Goal: Task Accomplishment & Management: Manage account settings

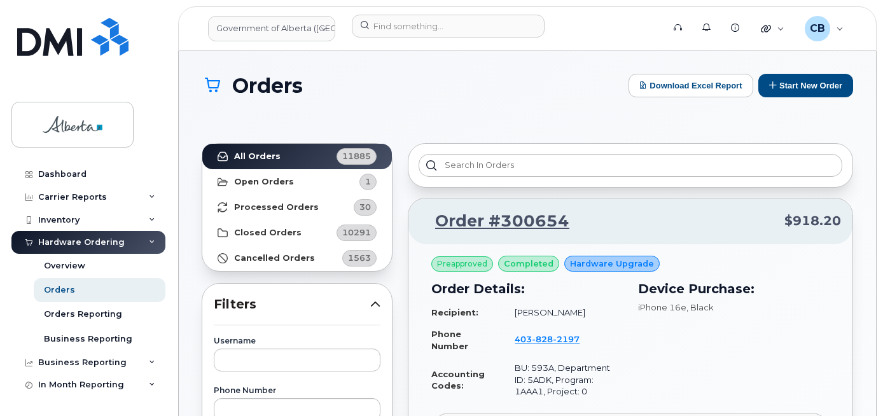
scroll to position [318, 0]
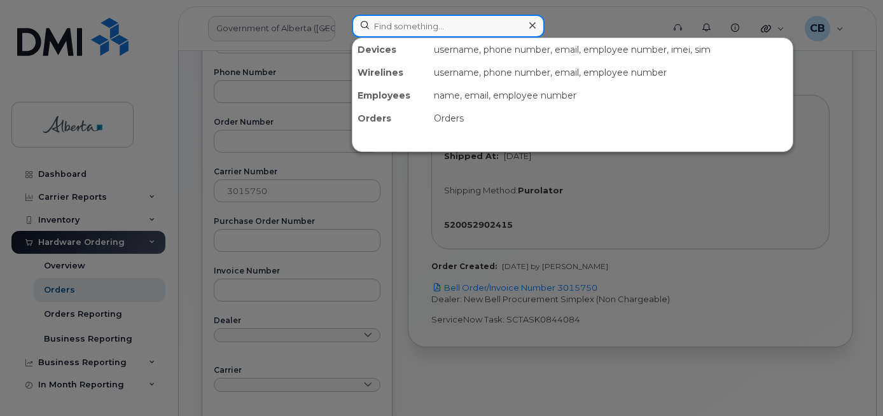
click at [377, 25] on input at bounding box center [448, 26] width 193 height 23
paste input "4034783092"
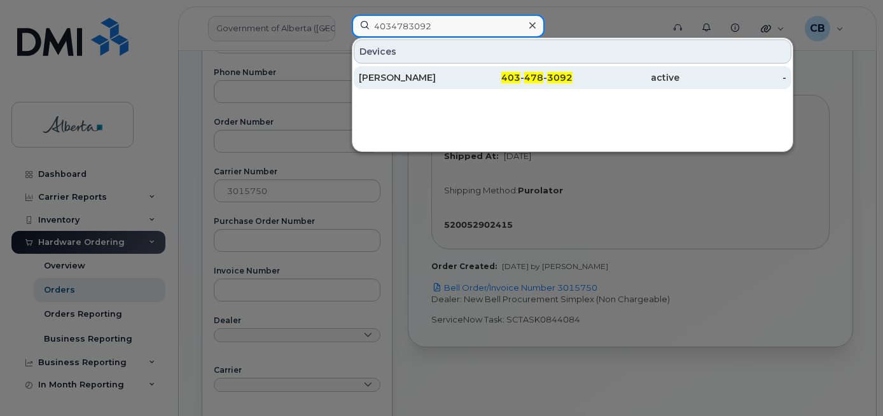
type input "4034783092"
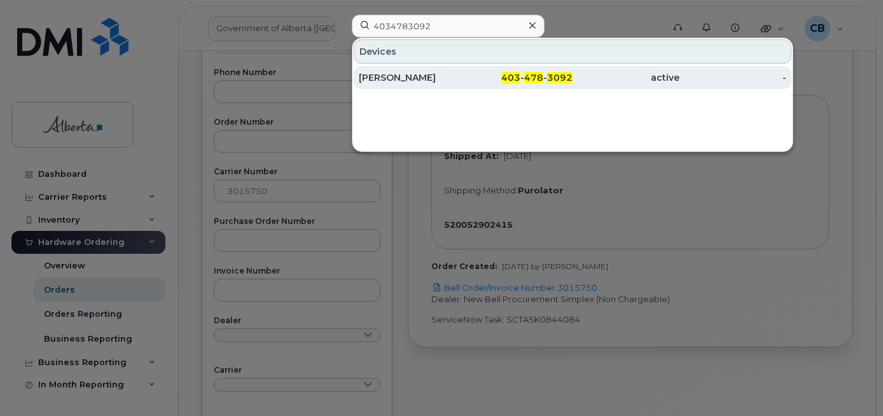
click at [384, 75] on div "[PERSON_NAME]" at bounding box center [412, 77] width 107 height 13
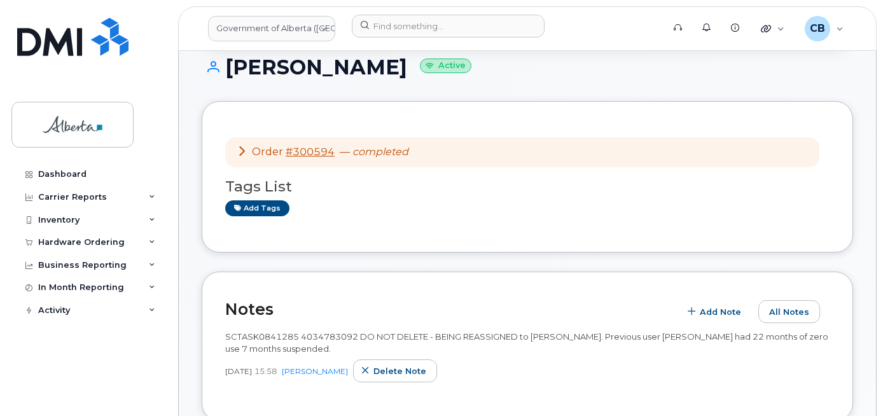
scroll to position [127, 0]
click at [263, 204] on link "Add tags" at bounding box center [257, 207] width 64 height 16
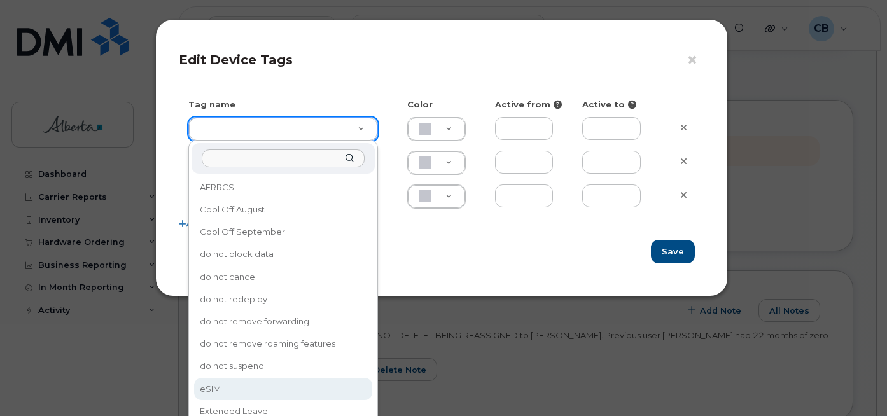
type input "eSIM"
type input "D6CDC1"
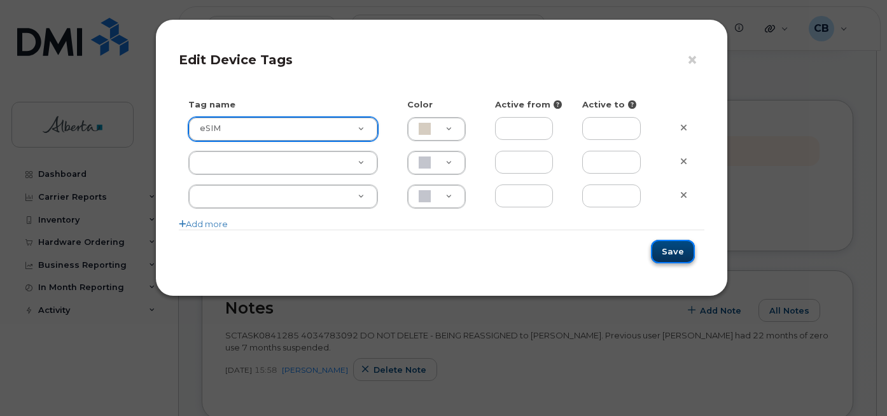
click at [676, 246] on button "Save" at bounding box center [673, 252] width 44 height 24
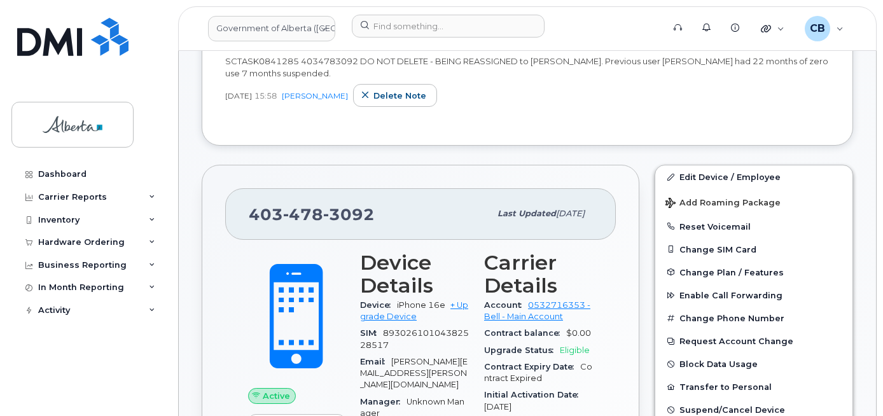
scroll to position [382, 0]
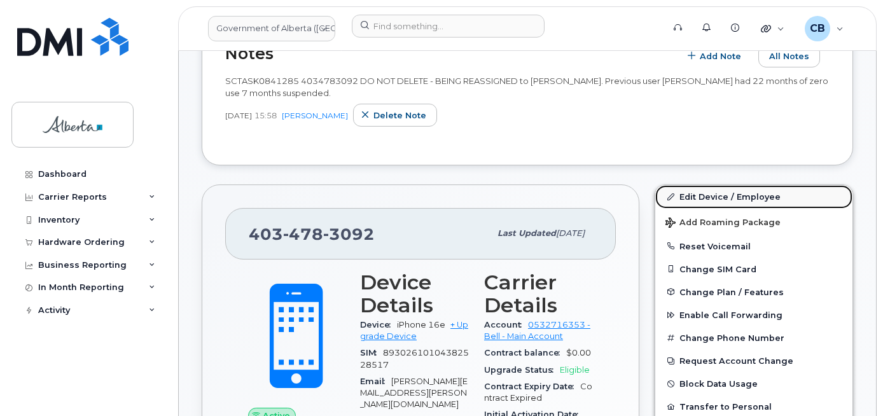
click at [696, 198] on link "Edit Device / Employee" at bounding box center [753, 196] width 197 height 23
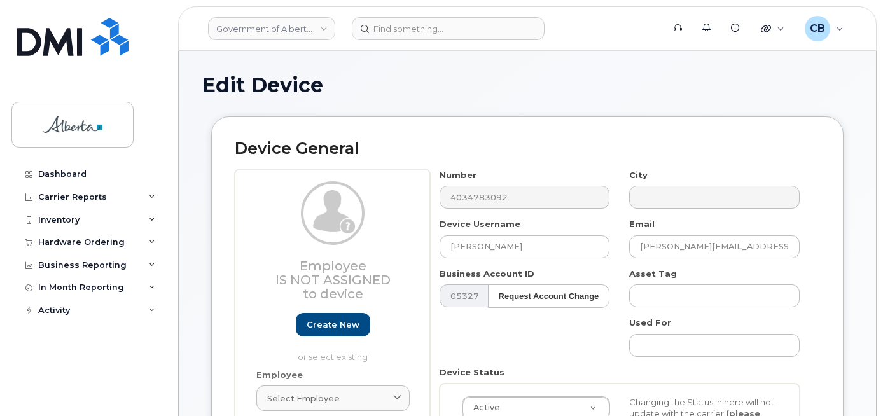
select select "4206363"
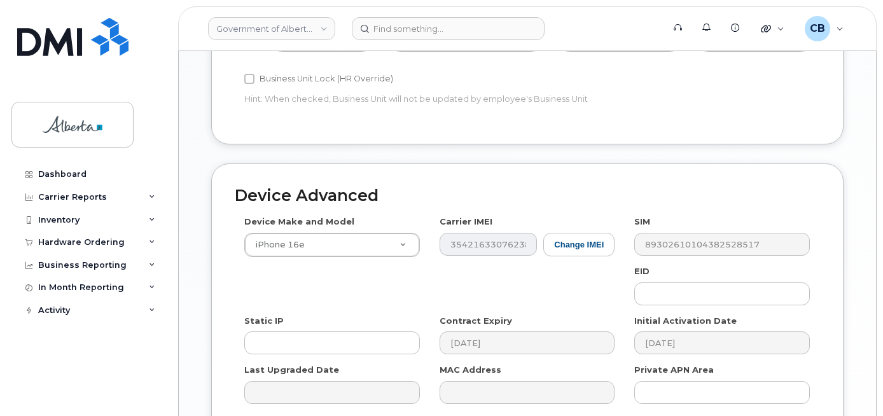
scroll to position [700, 0]
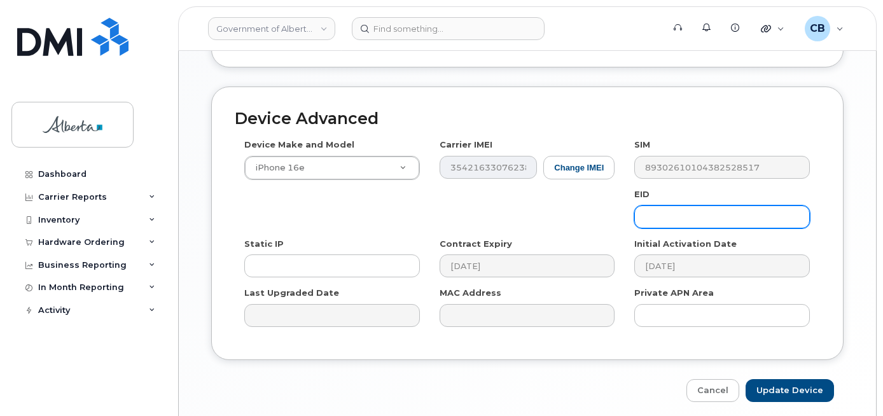
click at [661, 205] on input "text" at bounding box center [722, 216] width 176 height 23
paste input "89043052010008887025010581836934"
type input "89043052010008887025010581836934"
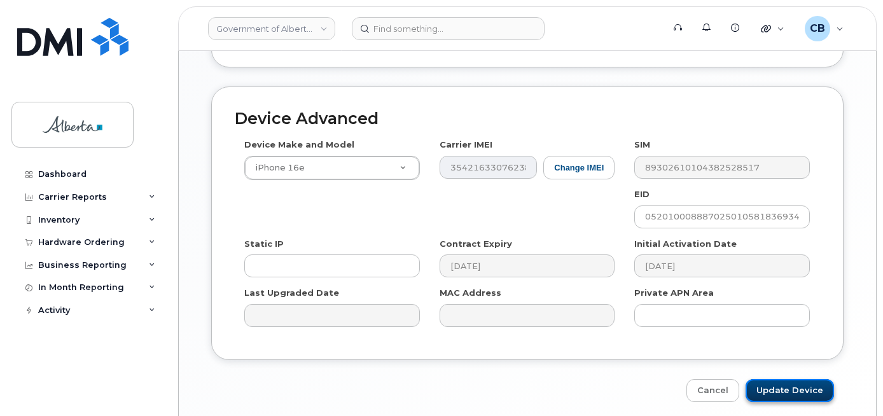
scroll to position [0, 0]
click at [781, 379] on input "Update Device" at bounding box center [789, 391] width 88 height 24
type input "Saving..."
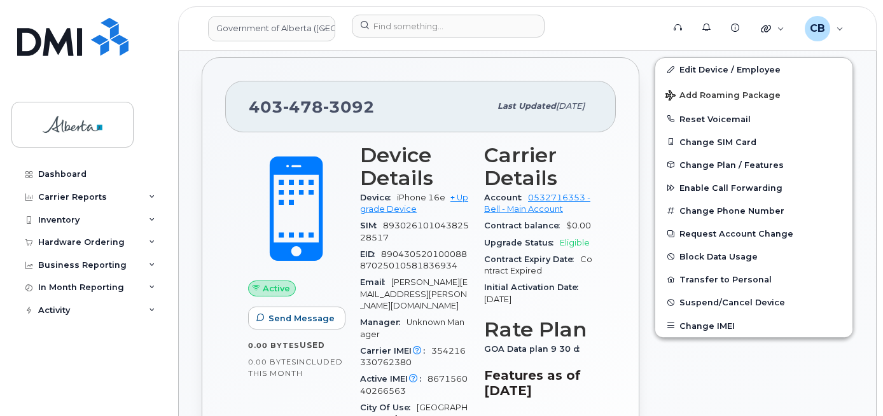
scroll to position [445, 0]
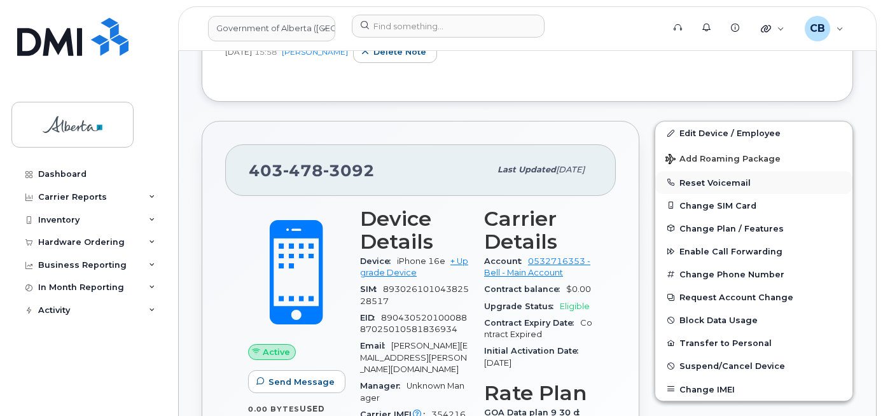
click at [701, 183] on button "Reset Voicemail" at bounding box center [753, 182] width 197 height 23
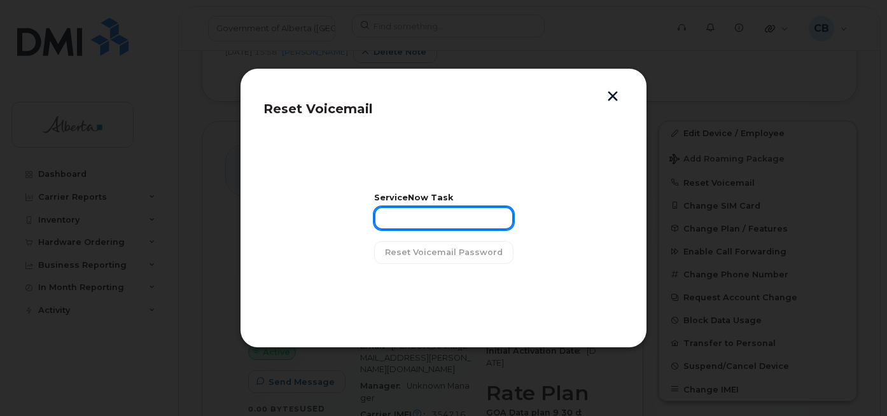
click at [399, 219] on input "text" at bounding box center [443, 218] width 139 height 23
paste input "SCTASK0841285"
type input "SCTASK0841285"
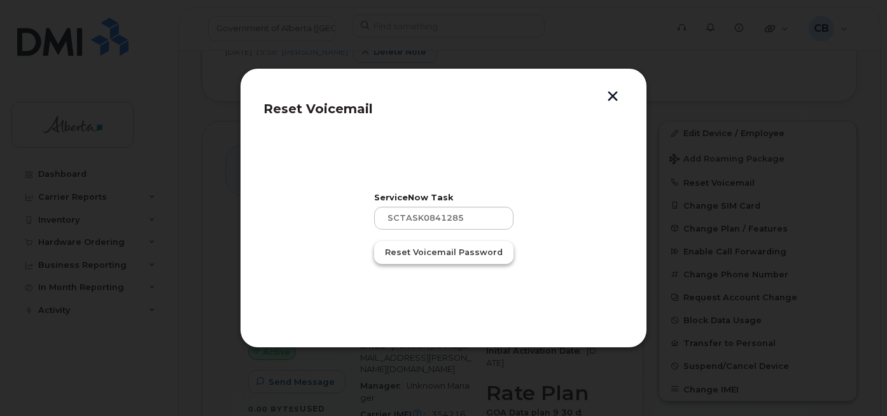
click at [401, 251] on span "Reset Voicemail Password" at bounding box center [444, 252] width 118 height 12
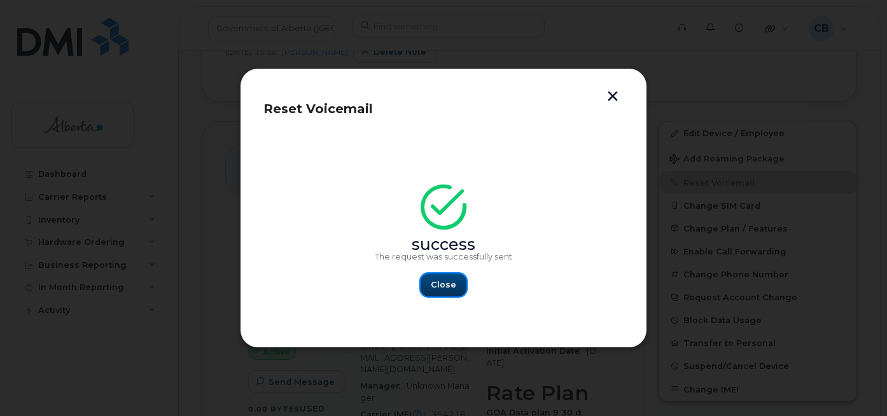
click at [443, 286] on span "Close" at bounding box center [443, 285] width 25 height 12
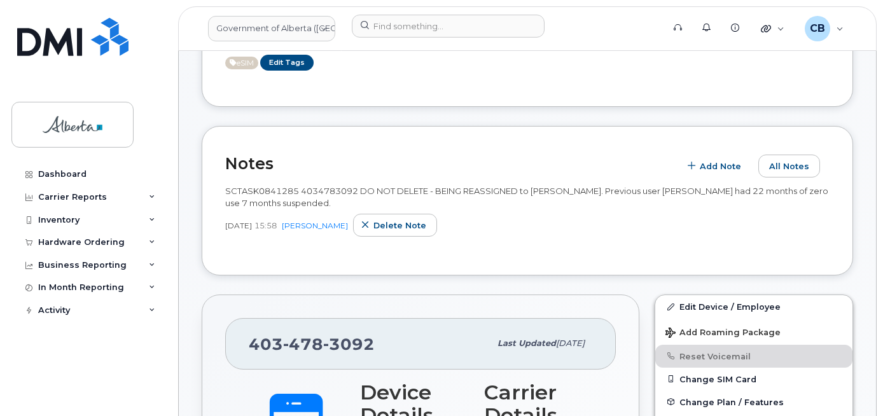
scroll to position [254, 0]
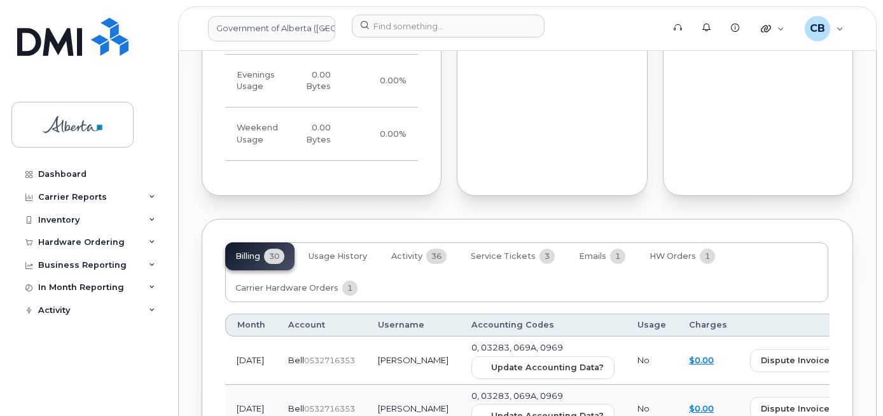
scroll to position [1336, 0]
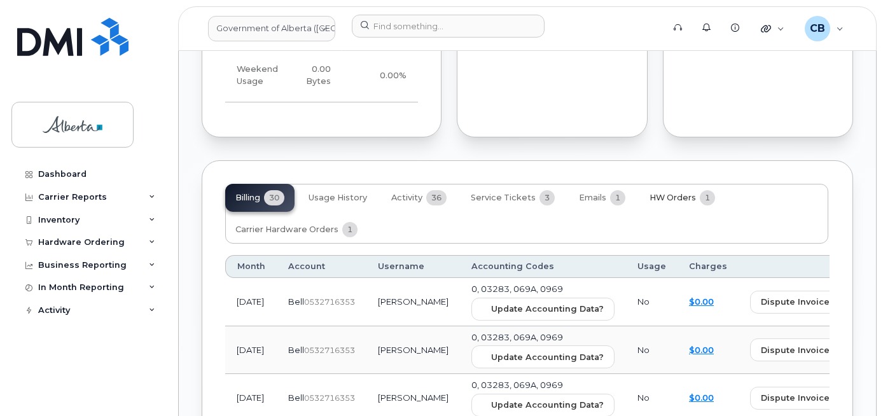
click at [673, 193] on span "HW Orders" at bounding box center [672, 198] width 46 height 10
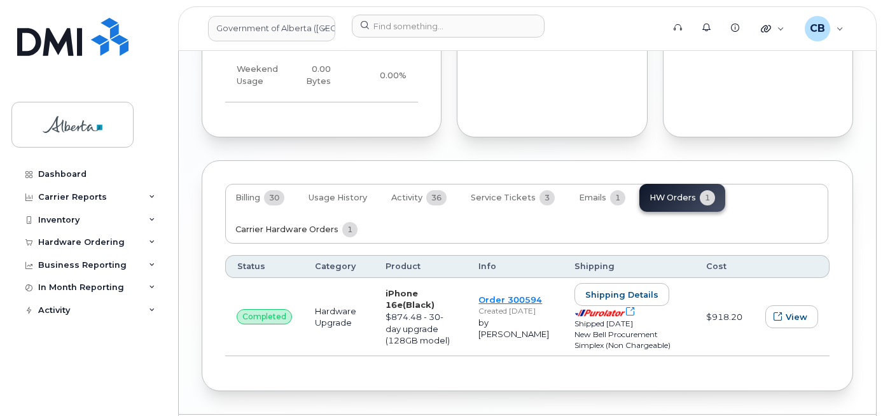
click at [265, 225] on span "Carrier Hardware Orders" at bounding box center [286, 230] width 103 height 10
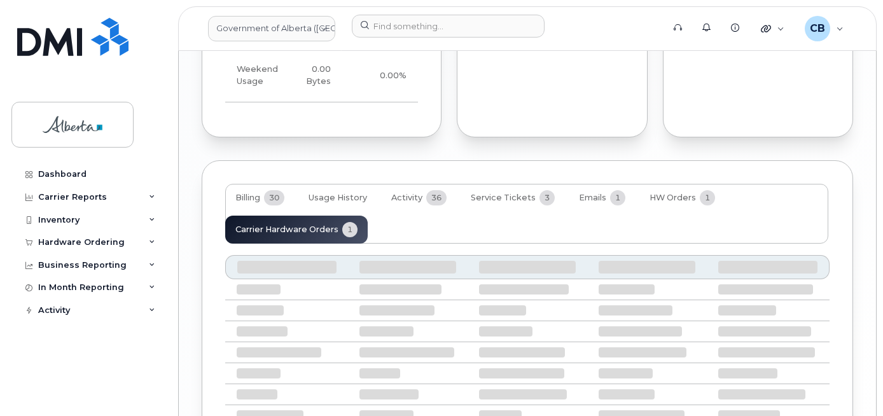
scroll to position [1319, 0]
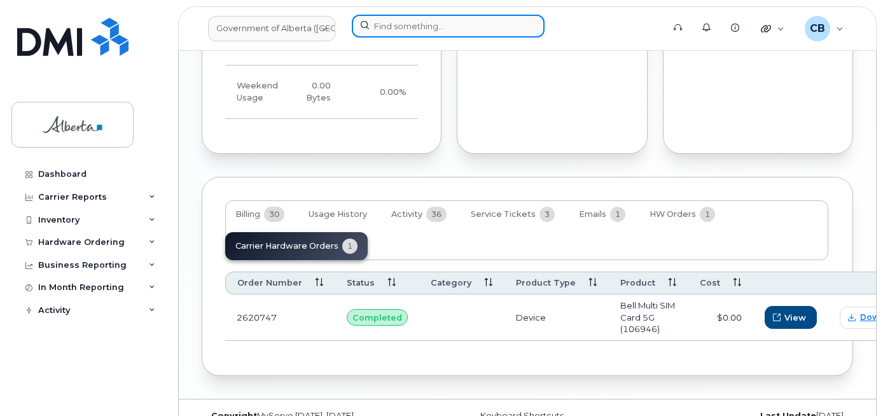
click at [440, 29] on input at bounding box center [448, 26] width 193 height 23
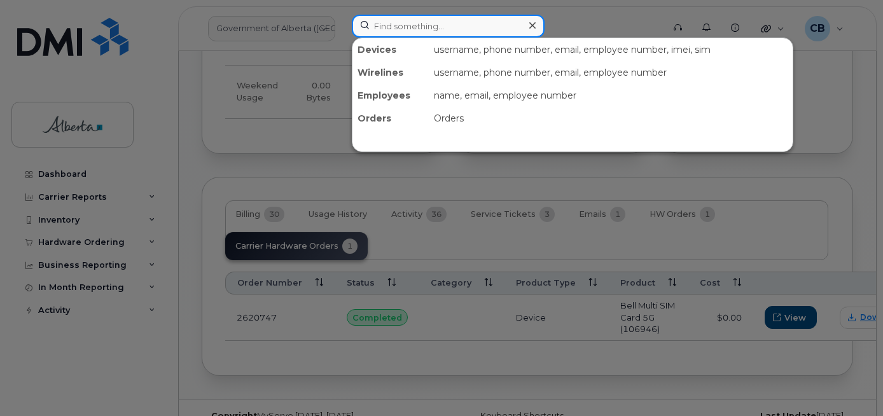
paste input "5878733042"
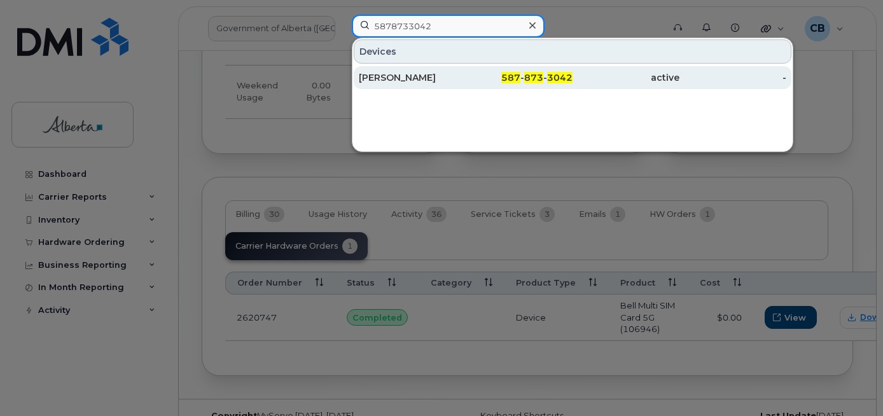
type input "5878733042"
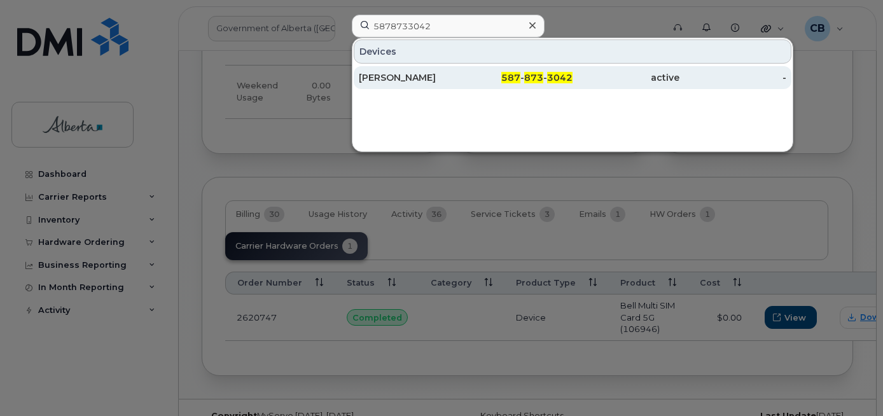
click at [384, 77] on div "[PERSON_NAME]" at bounding box center [412, 77] width 107 height 13
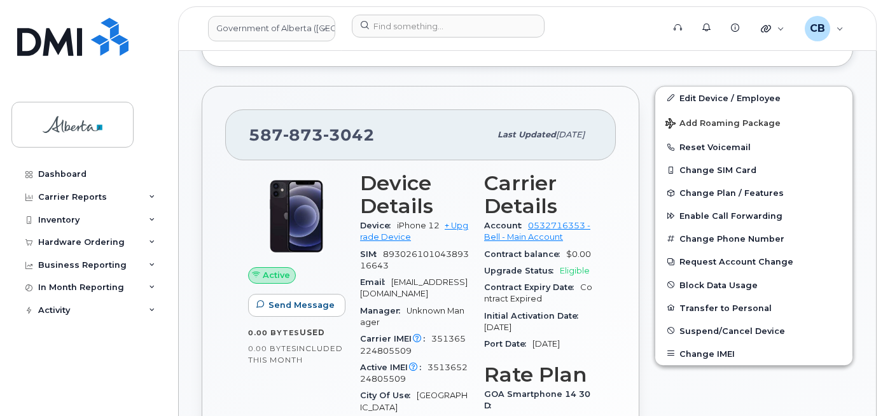
scroll to position [382, 0]
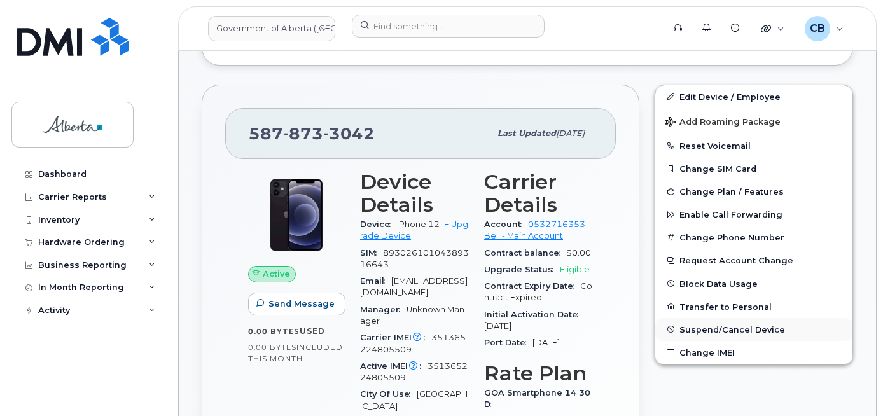
click at [722, 329] on span "Suspend/Cancel Device" at bounding box center [732, 329] width 106 height 10
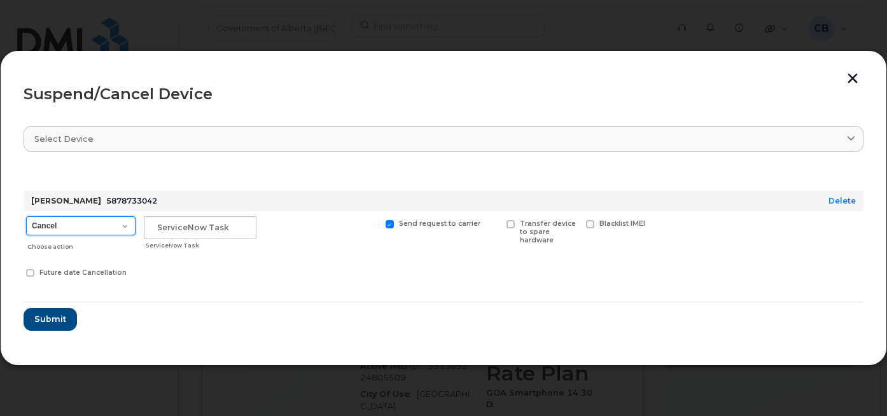
click at [127, 225] on select "Cancel Suspend - Extend Suspension Suspend - Reduced Rate Suspend - Lost Device…" at bounding box center [80, 225] width 109 height 19
select select "[object Object]"
click at [26, 216] on select "Cancel Suspend - Extend Suspension Suspend - Reduced Rate Suspend - Lost Device…" at bounding box center [80, 225] width 109 height 19
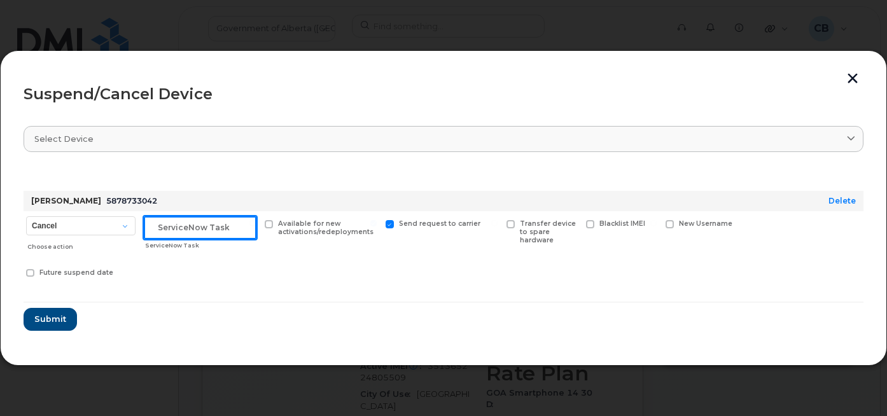
click at [162, 230] on input "text" at bounding box center [200, 227] width 113 height 23
paste input "SCTASK0850051"
type input "SCTASK0850051"
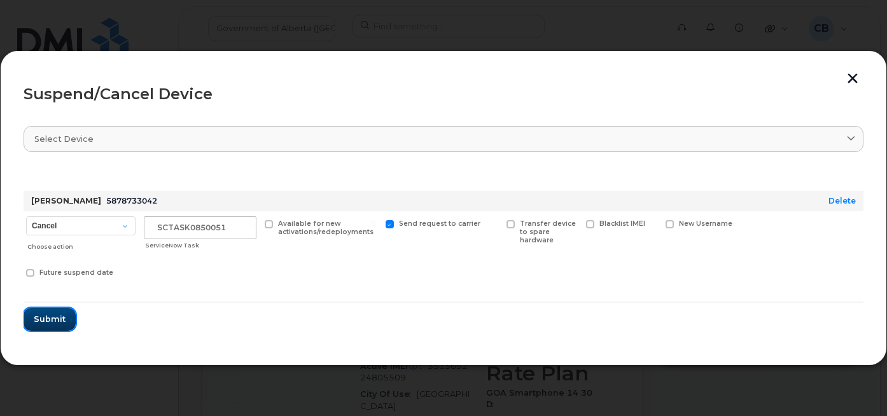
click at [59, 321] on span "Submit" at bounding box center [50, 319] width 32 height 12
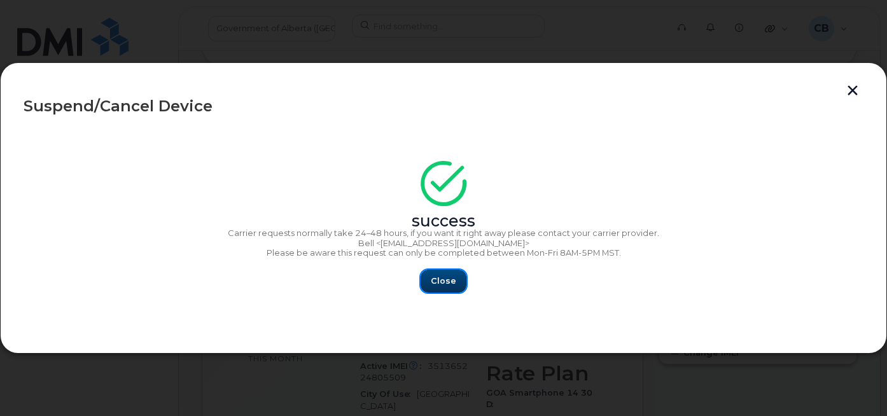
drag, startPoint x: 426, startPoint y: 280, endPoint x: 430, endPoint y: 311, distance: 30.8
click at [427, 280] on button "Close" at bounding box center [443, 281] width 46 height 23
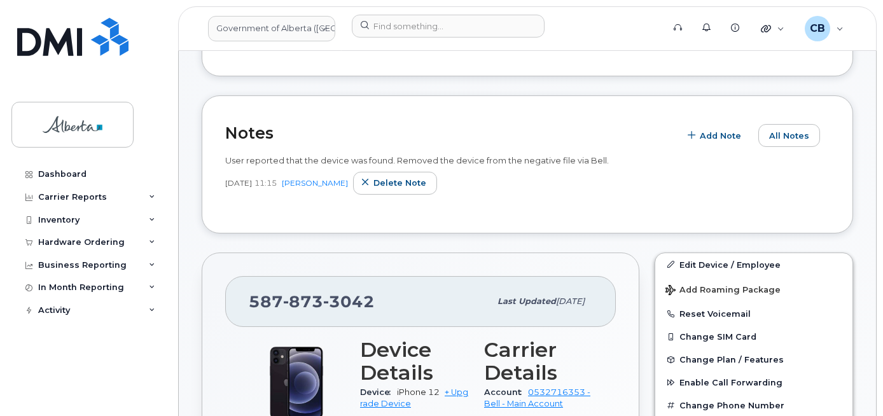
scroll to position [191, 0]
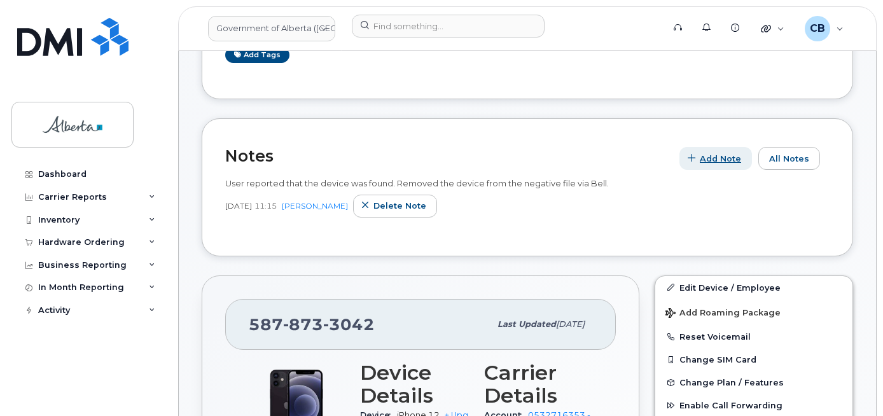
click at [717, 158] on span "Add Note" at bounding box center [720, 159] width 41 height 12
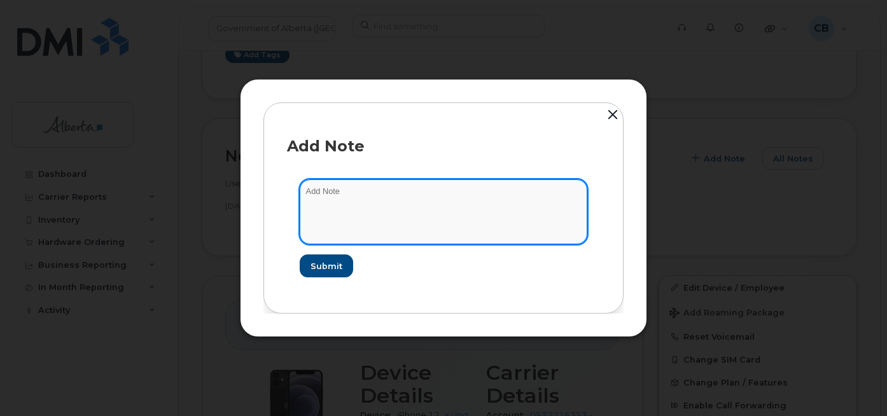
click at [410, 200] on textarea at bounding box center [443, 211] width 287 height 65
paste textarea "SCTASK0850051"
paste textarea "Plan Suspend … device IMEI s/n. Requested by ..."
click at [415, 194] on textarea "SCTASK0850051-Plan Suspend … device IMEI s/n. Requested by ..." at bounding box center [443, 211] width 287 height 65
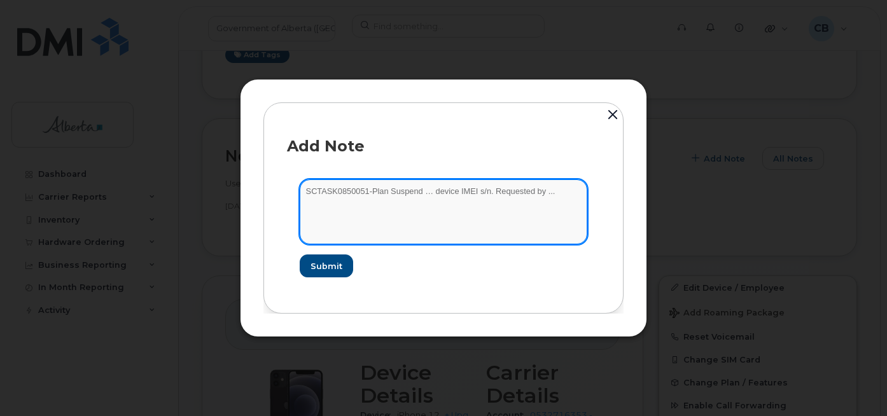
paste textarea "5878733042"
click at [469, 193] on textarea "SCTASK0850051-Plan Suspend 5878733042 device IMEI s/n. Requested by ..." at bounding box center [443, 211] width 287 height 65
click at [508, 191] on textarea "SCTASK0850051-Plan Suspend 5878733042 device IMEI s/n. Requested by ..." at bounding box center [443, 211] width 287 height 65
paste textarea "iPhone 12 351365224805509 DX3H11L10F00"
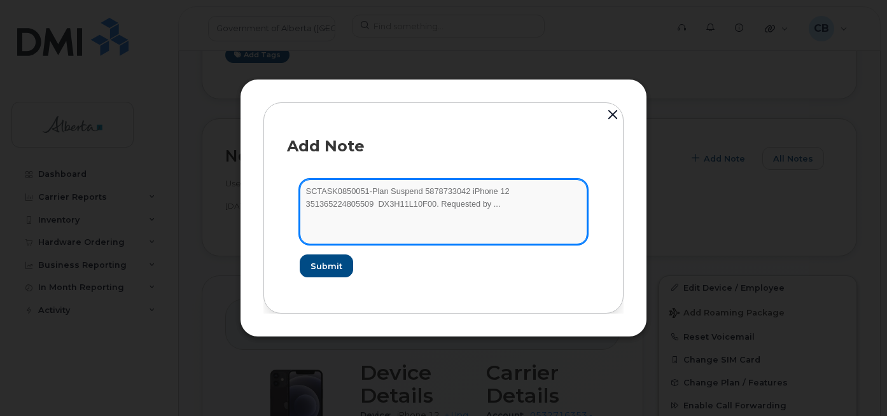
click at [504, 191] on textarea "SCTASK0850051-Plan Suspend 5878733042 iPhone 12 351365224805509 DX3H11L10F00. R…" at bounding box center [443, 211] width 287 height 65
click at [307, 204] on textarea "SCTASK0850051-Plan Suspend 5878733042 iPhone 12 351365224805509 DX3H11L10F00. R…" at bounding box center [443, 211] width 287 height 65
click at [414, 208] on textarea "SCTASK0850051-Plan Suspend 5878733042 iPhone 12 351365224805509 DX3H11L10F00. R…" at bounding box center [443, 211] width 287 height 65
click at [412, 209] on textarea "SCTASK0850051-Plan Suspend 5878733042 iPhone 12 351365224805509 DX3H11L10F00. R…" at bounding box center [443, 211] width 287 height 65
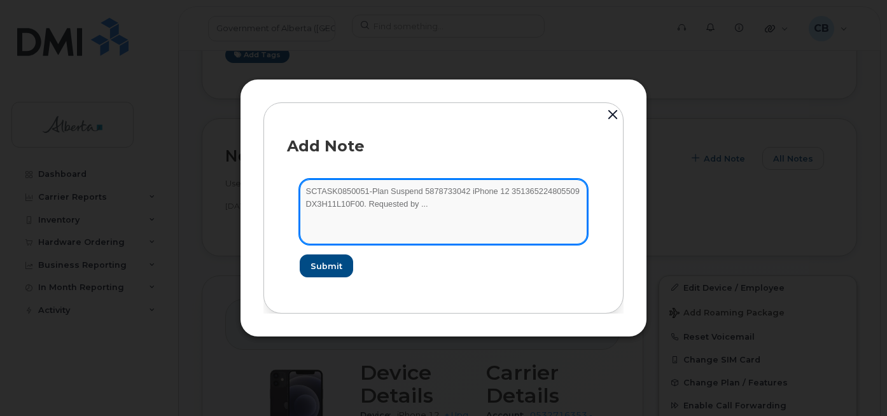
paste textarea "[PERSON_NAME]"
type textarea "SCTASK0850051-Plan Suspend 5878733042 iPhone 12 351365224805509 DX3H11L10F00. R…"
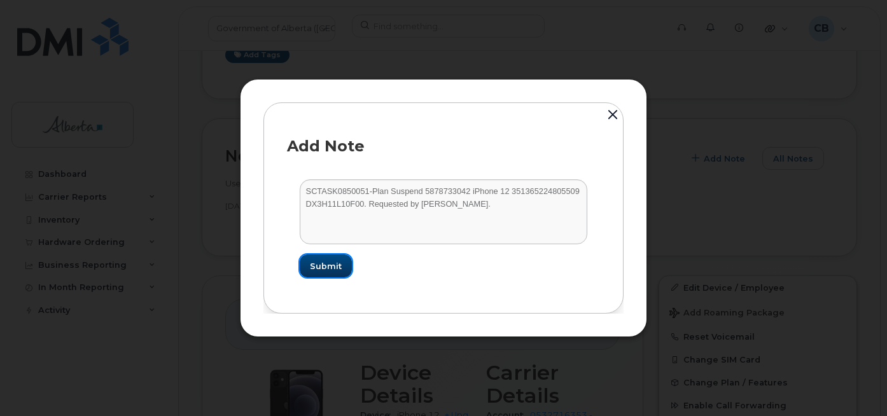
click at [320, 256] on button "Submit" at bounding box center [326, 265] width 52 height 23
